Goal: Task Accomplishment & Management: Complete application form

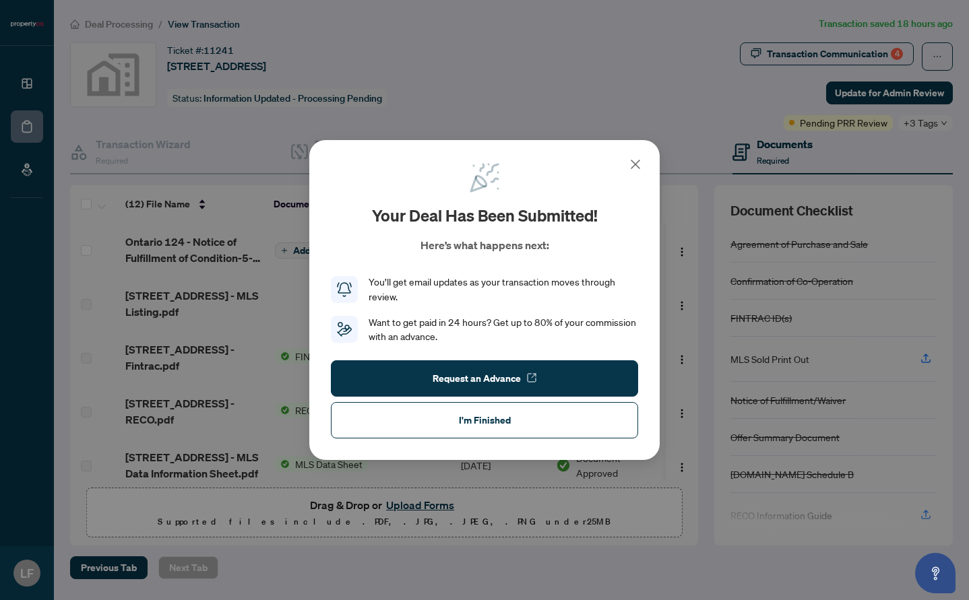
scroll to position [52, 0]
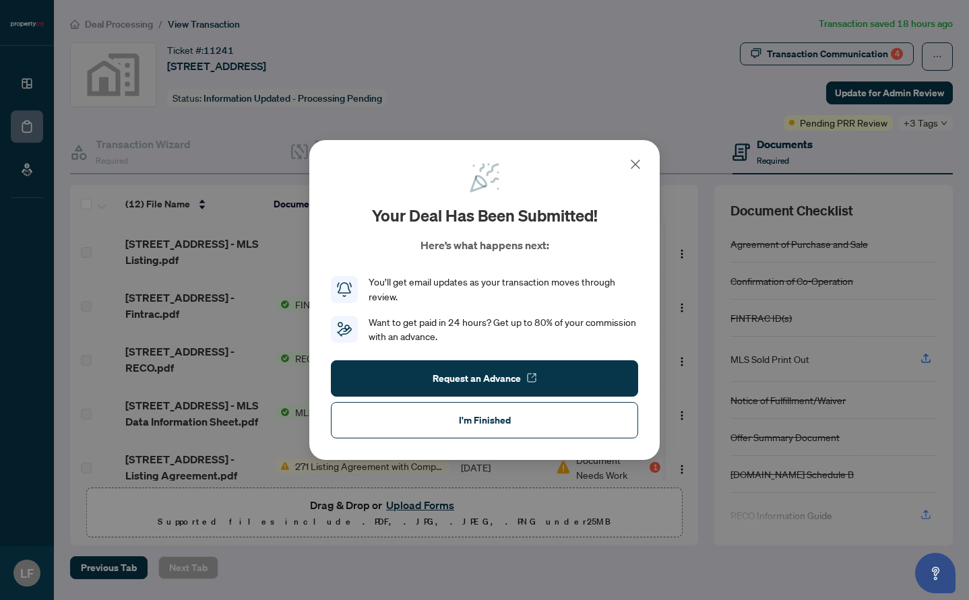
click at [651, 170] on div "Your deal has been submitted! Here’s what happens next: You’ll get email update…" at bounding box center [484, 300] width 350 height 321
click at [636, 170] on icon at bounding box center [635, 164] width 16 height 16
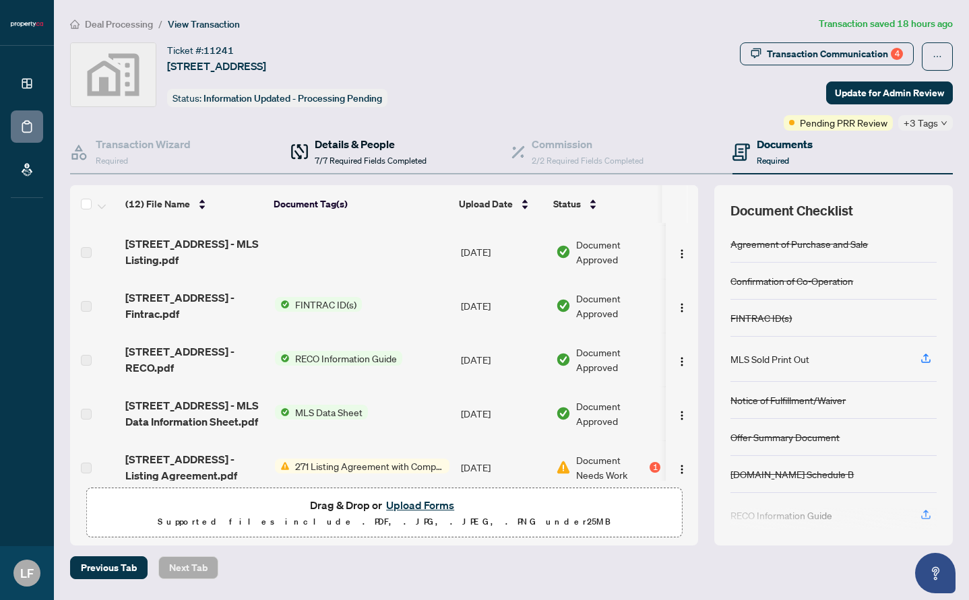
click at [377, 156] on span "7/7 Required Fields Completed" at bounding box center [371, 161] width 112 height 10
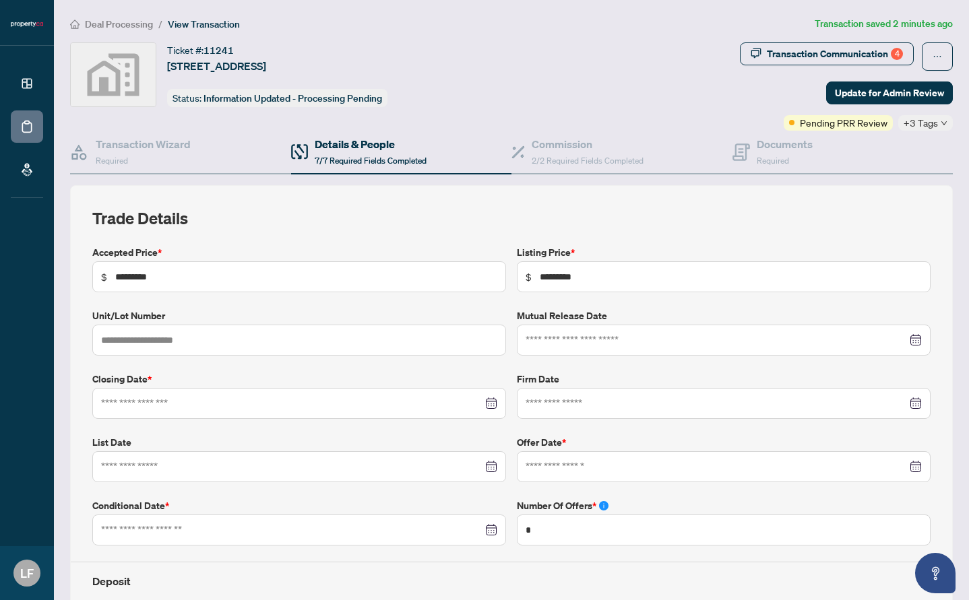
type input "**********"
click at [565, 151] on h4 "Commission" at bounding box center [587, 144] width 112 height 16
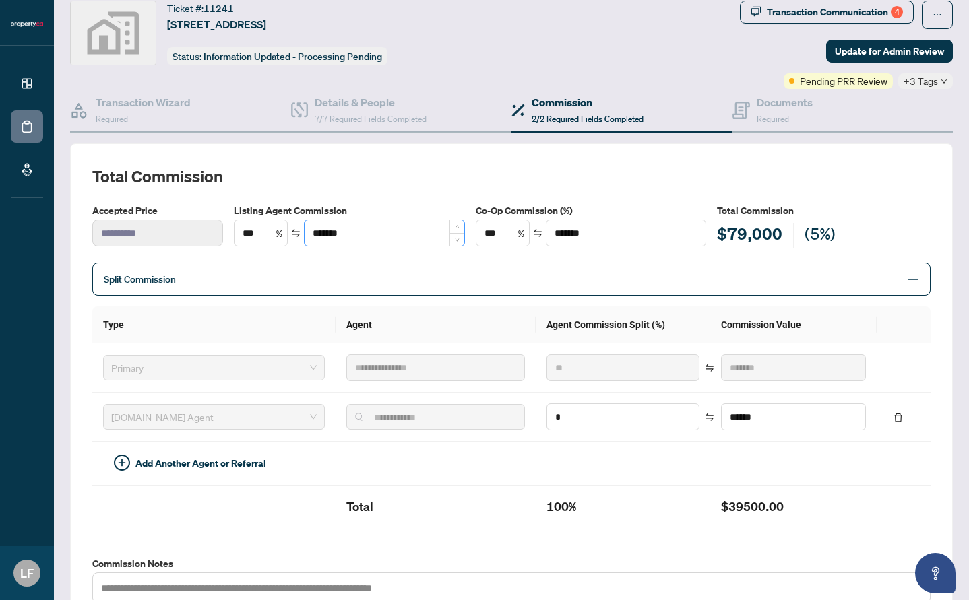
scroll to position [55, 0]
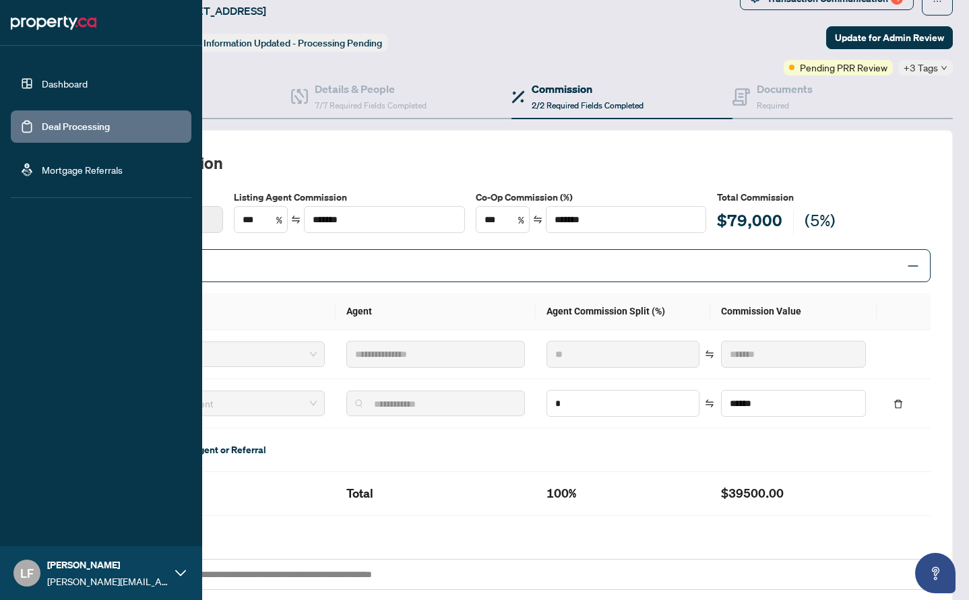
click at [42, 79] on link "Dashboard" at bounding box center [65, 83] width 46 height 12
